Goal: Download file/media

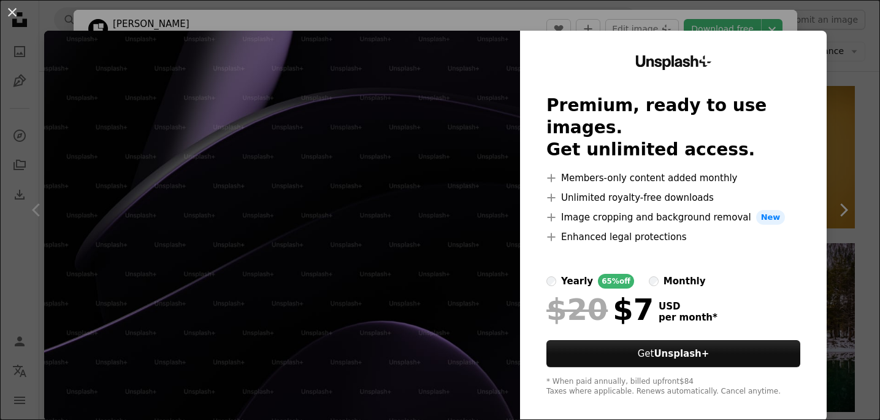
scroll to position [9015, 0]
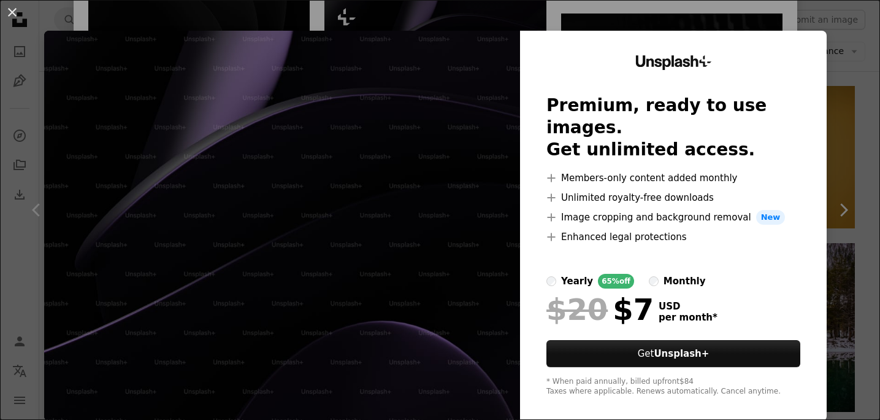
click at [847, 96] on div "An X shape Unsplash+ Premium, ready to use images. Get unlimited access. A plus…" at bounding box center [440, 210] width 880 height 420
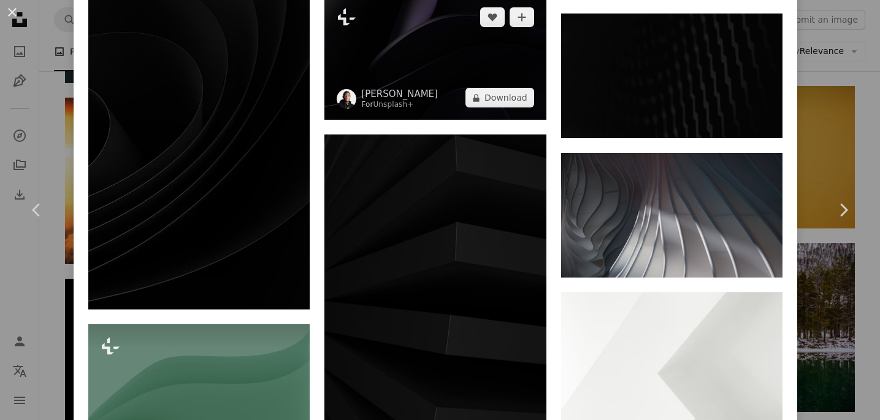
click at [460, 120] on img at bounding box center [435, 57] width 221 height 125
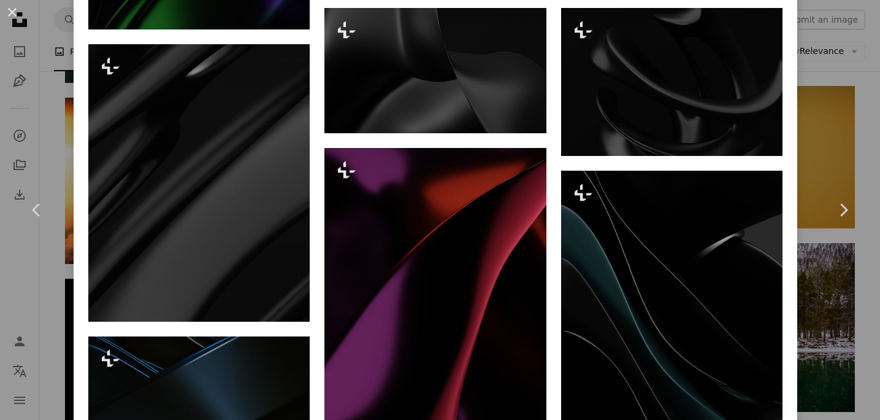
scroll to position [1263, 0]
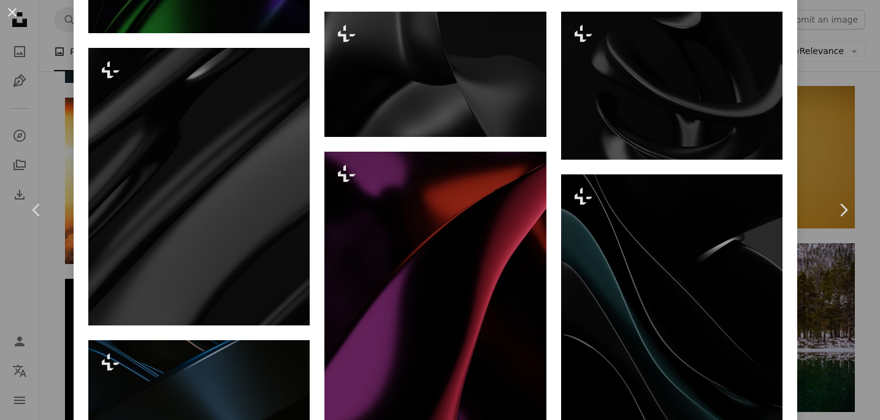
click at [13, 6] on button "An X shape" at bounding box center [12, 12] width 15 height 15
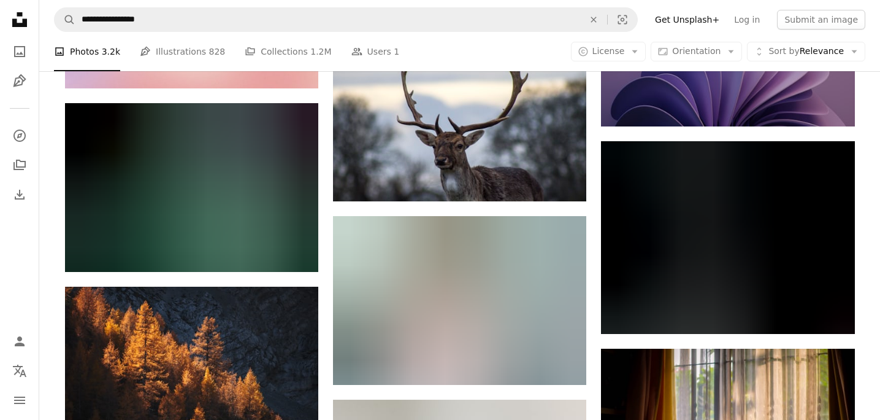
scroll to position [43958, 0]
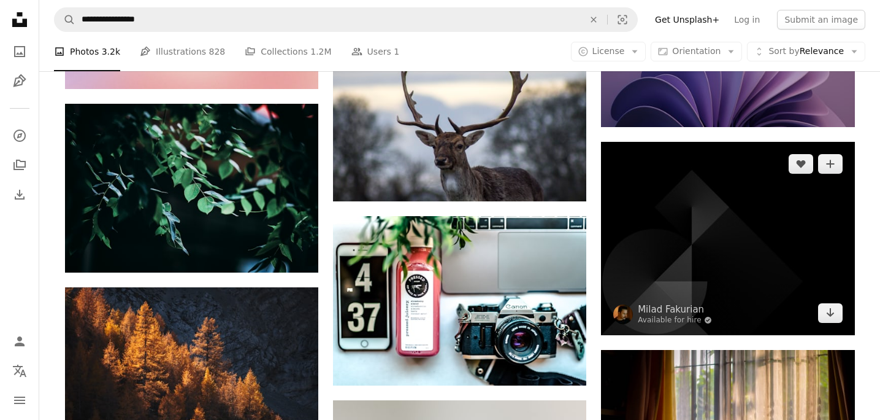
click at [712, 222] on img at bounding box center [727, 238] width 253 height 193
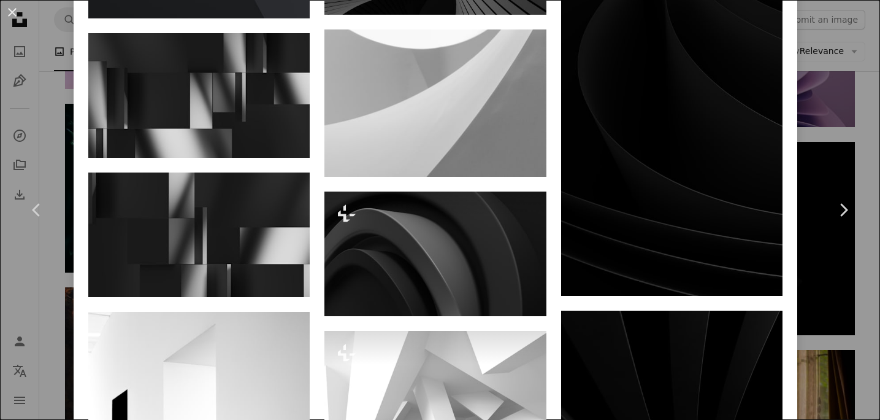
scroll to position [1868, 0]
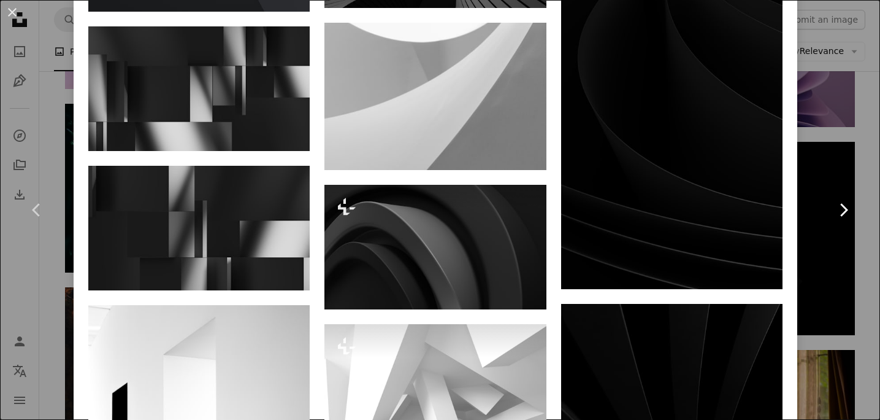
click at [826, 169] on link "Chevron right" at bounding box center [844, 210] width 74 height 118
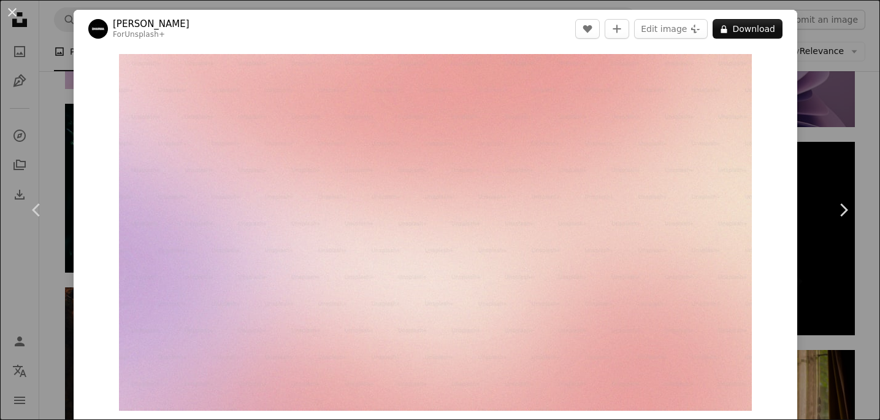
click at [824, 71] on div "An X shape Chevron left Chevron right Swati B For Unsplash+ A heart A plus sign…" at bounding box center [440, 210] width 880 height 420
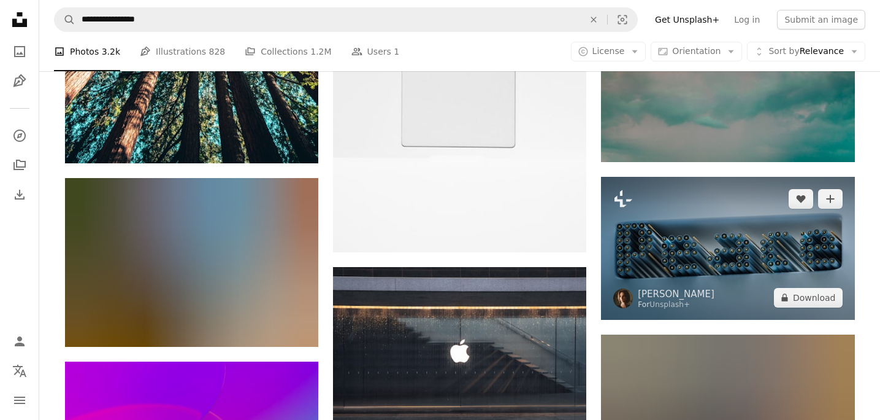
scroll to position [49049, 0]
